Goal: Find specific page/section: Find specific page/section

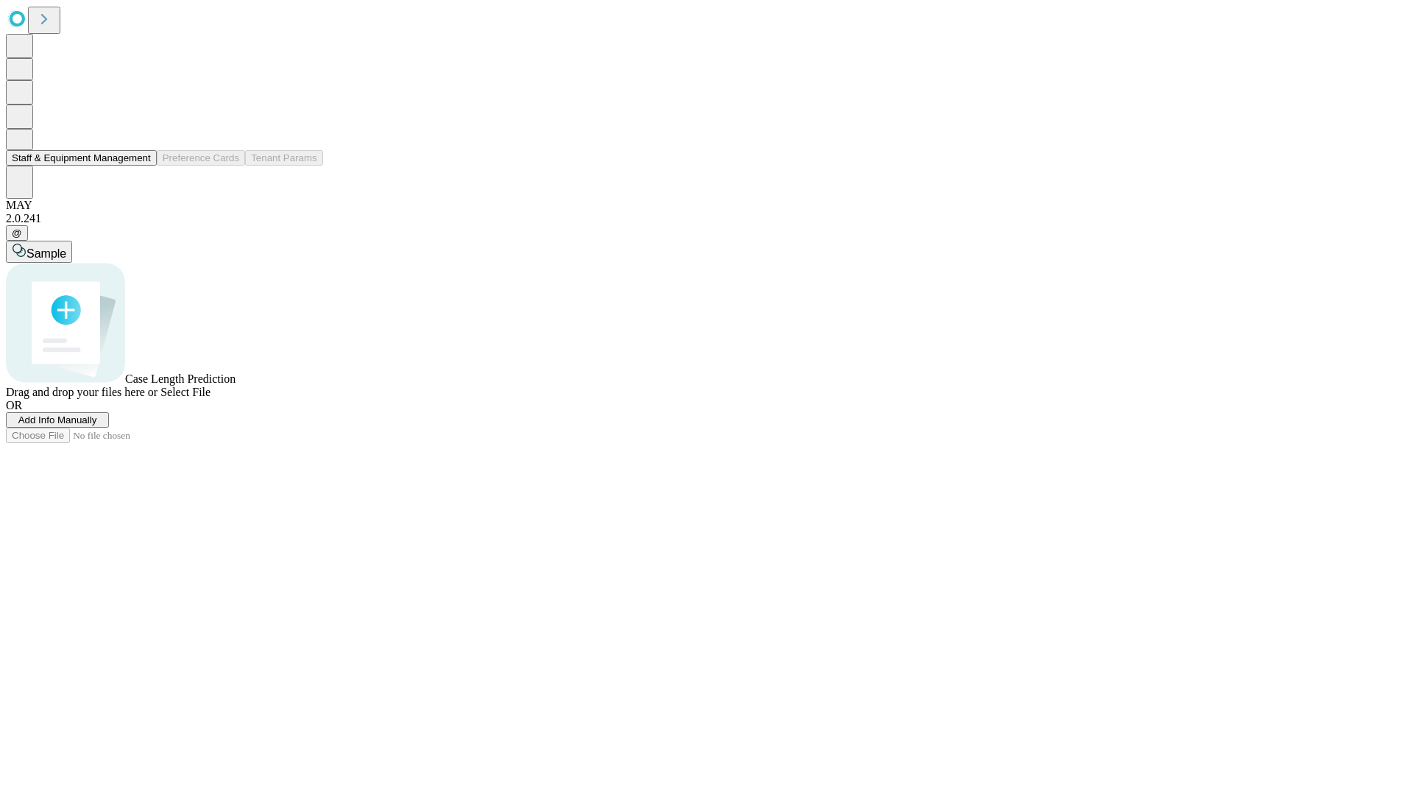
click at [141, 166] on button "Staff & Equipment Management" at bounding box center [81, 157] width 151 height 15
